Goal: Obtain resource: Obtain resource

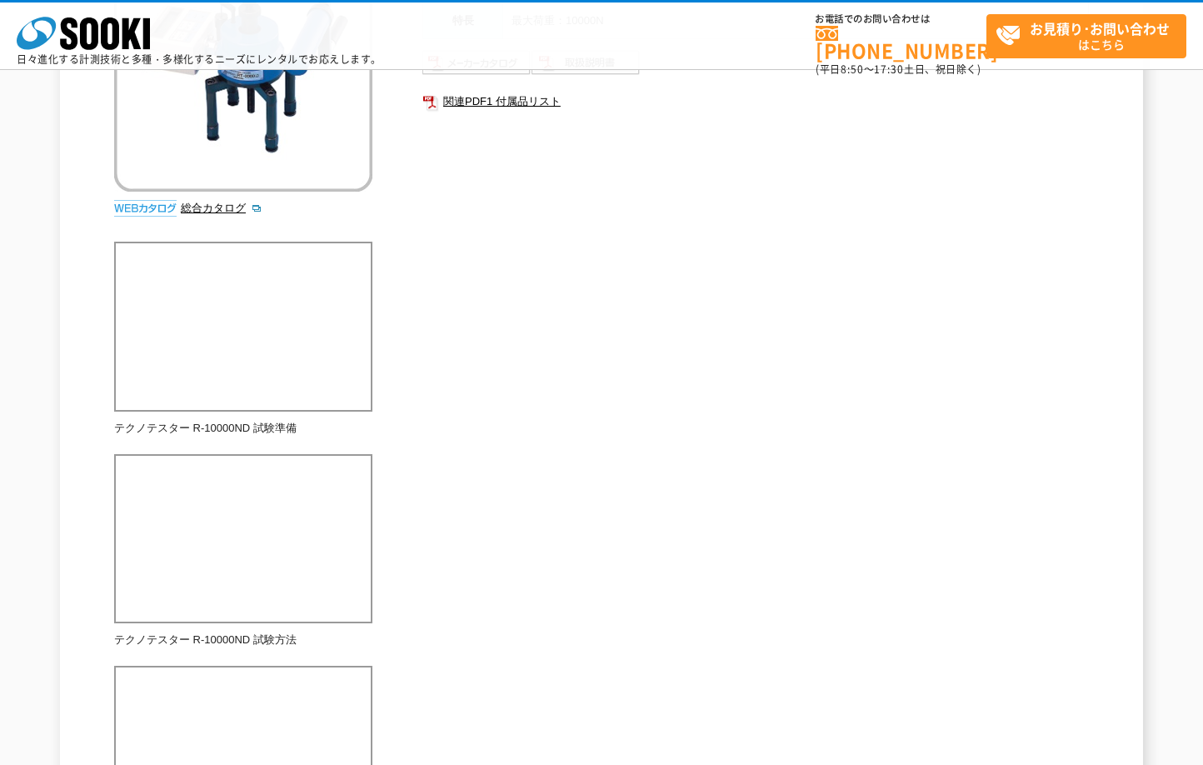
scroll to position [49, 0]
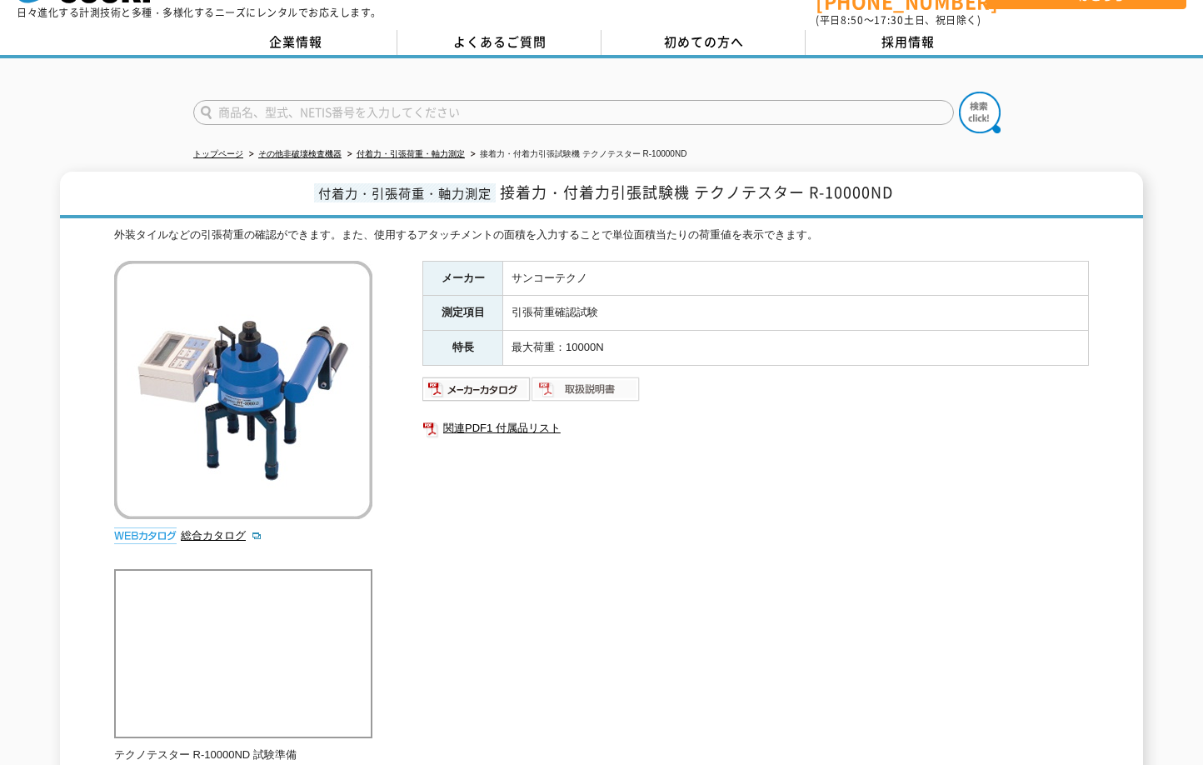
click at [597, 384] on img at bounding box center [586, 389] width 109 height 27
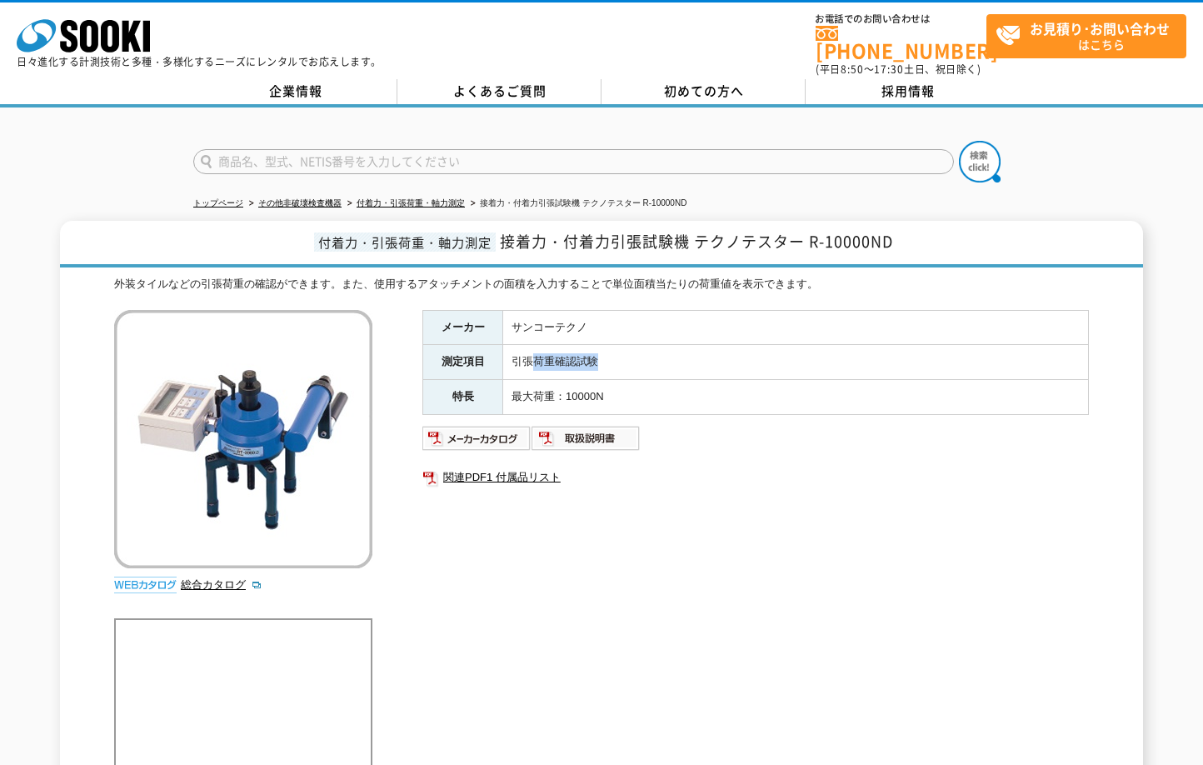
drag, startPoint x: 602, startPoint y: 352, endPoint x: 537, endPoint y: 353, distance: 65.8
click at [537, 353] on td "引張荷重確認試験" at bounding box center [796, 362] width 586 height 35
drag, startPoint x: 526, startPoint y: 357, endPoint x: 637, endPoint y: 361, distance: 110.9
click at [637, 361] on td "引張荷重確認試験" at bounding box center [796, 362] width 586 height 35
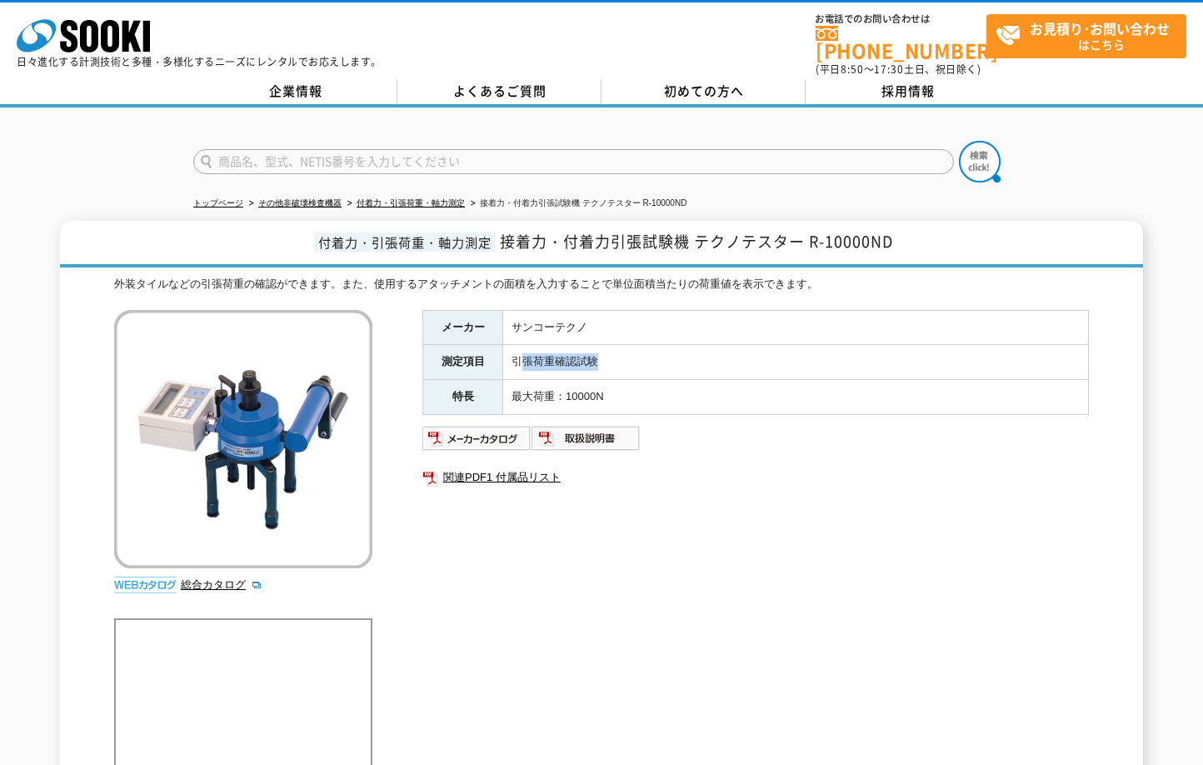
click at [637, 361] on td "引張荷重確認試験" at bounding box center [796, 362] width 586 height 35
click at [462, 427] on img at bounding box center [476, 438] width 109 height 27
